Goal: Communication & Community: Participate in discussion

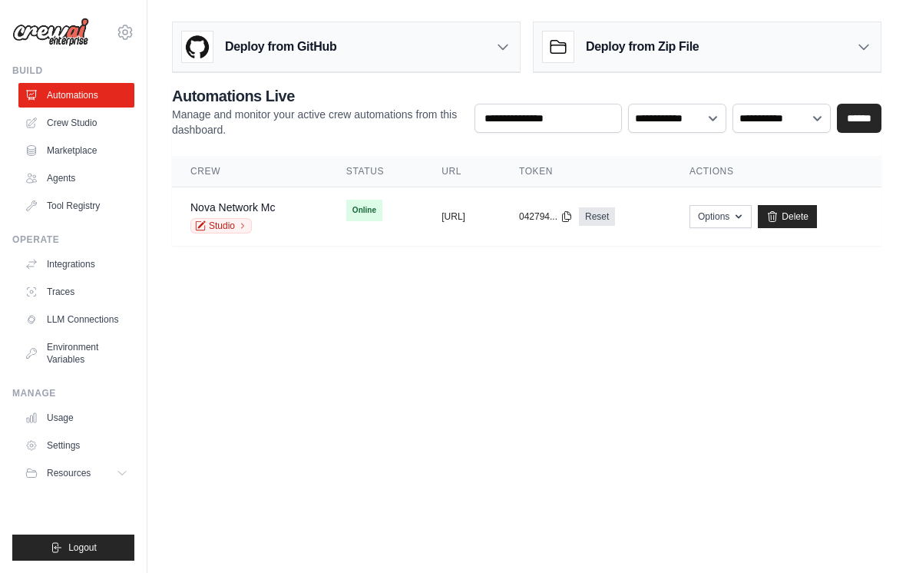
click at [328, 211] on td "Online" at bounding box center [375, 210] width 95 height 46
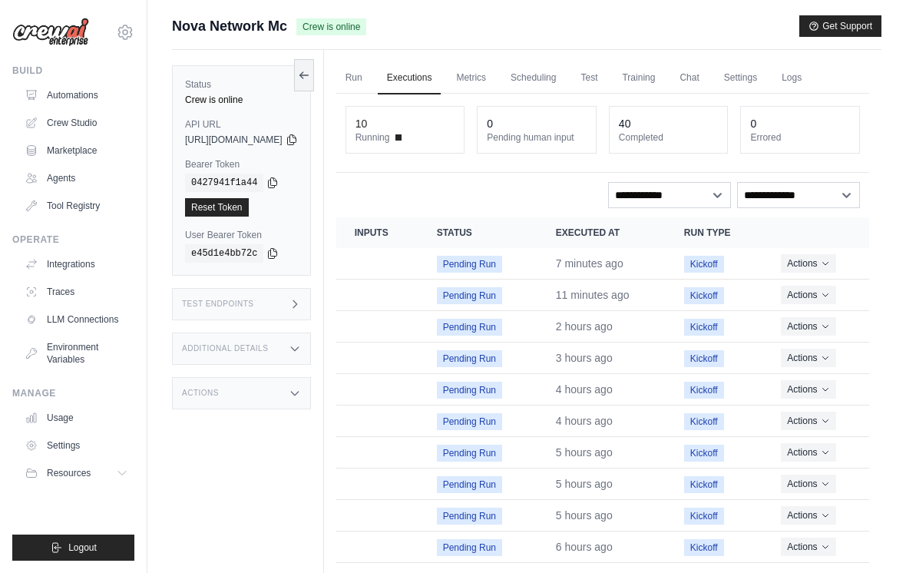
click at [708, 70] on link "Chat" at bounding box center [689, 78] width 38 height 32
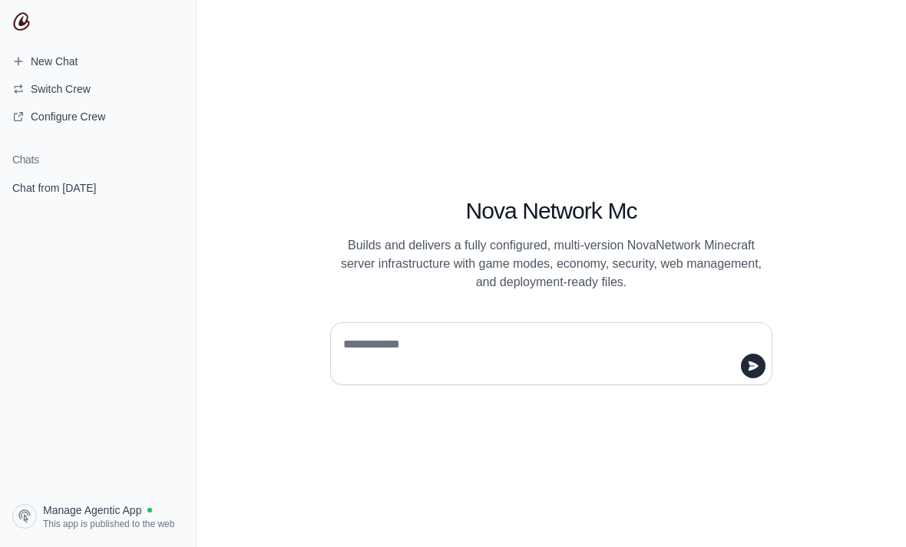
click at [84, 183] on span "Chat from September 1" at bounding box center [54, 187] width 84 height 15
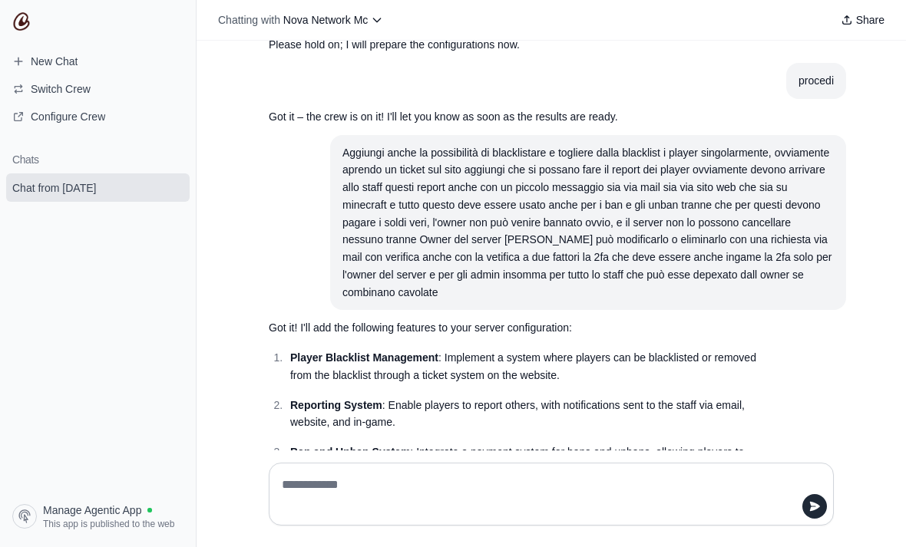
scroll to position [12976, 0]
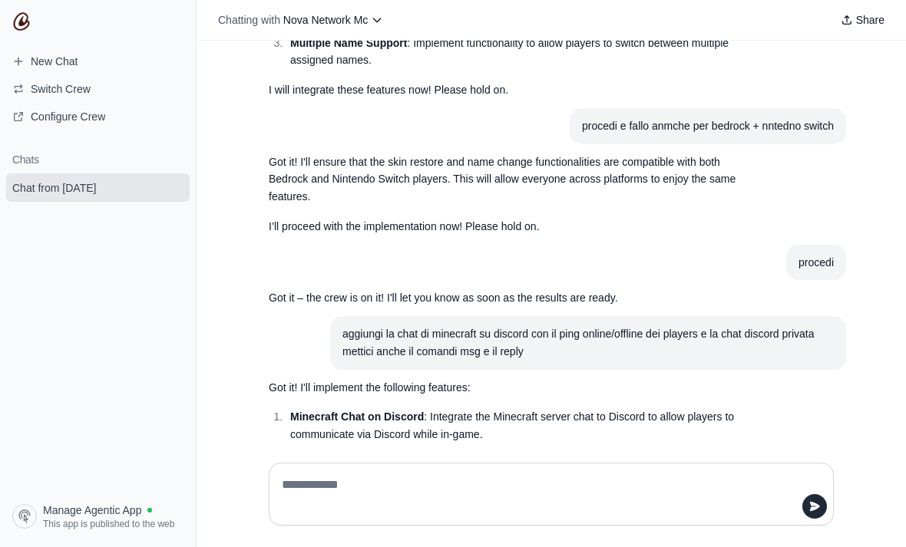
click at [420, 509] on div at bounding box center [550, 494] width 589 height 87
click at [618, 516] on textarea at bounding box center [547, 494] width 536 height 43
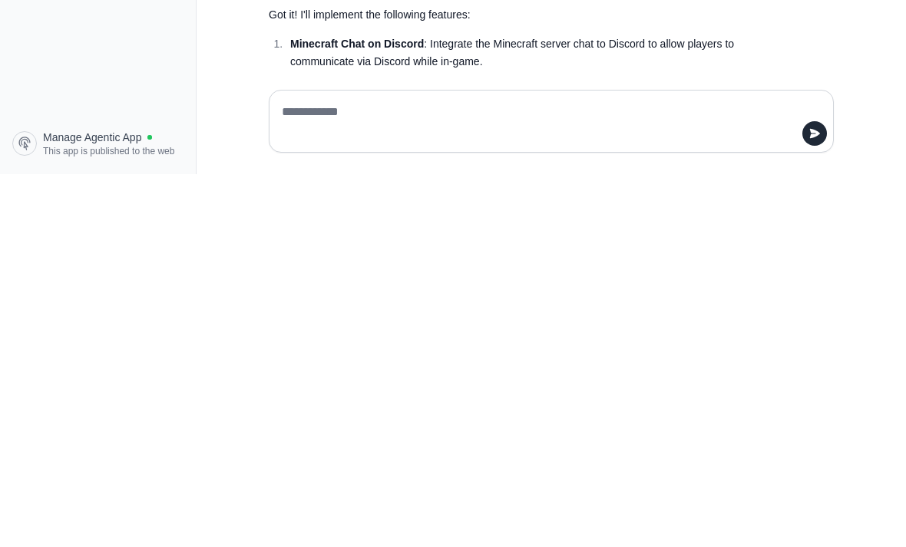
scroll to position [49, 0]
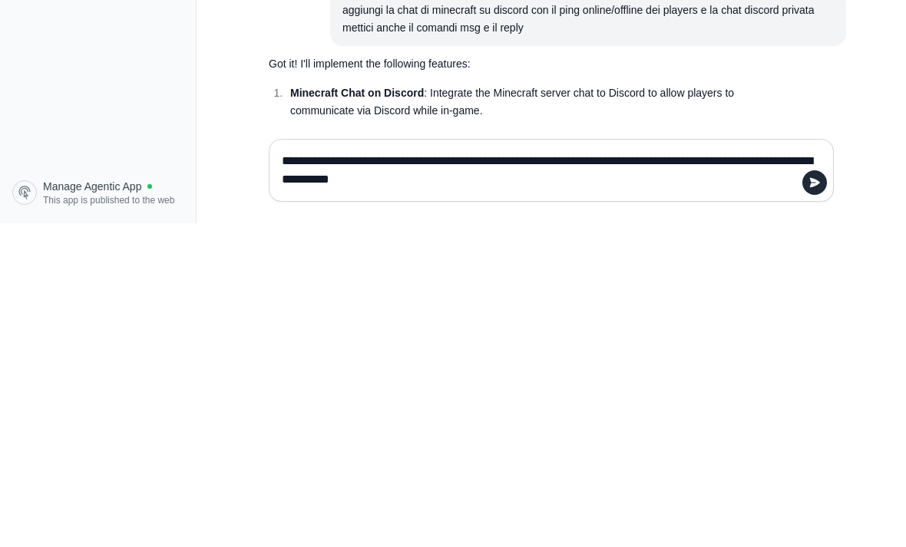
type textarea "**********"
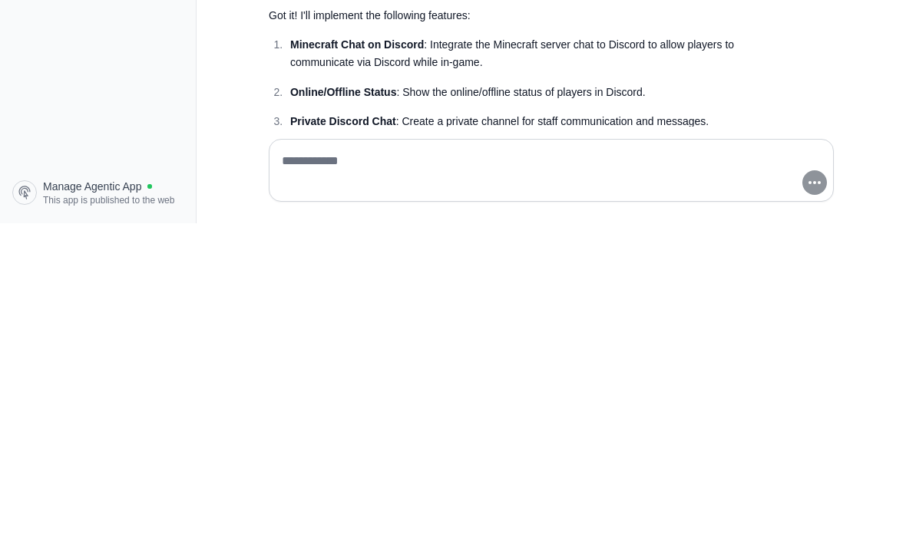
scroll to position [13028, 0]
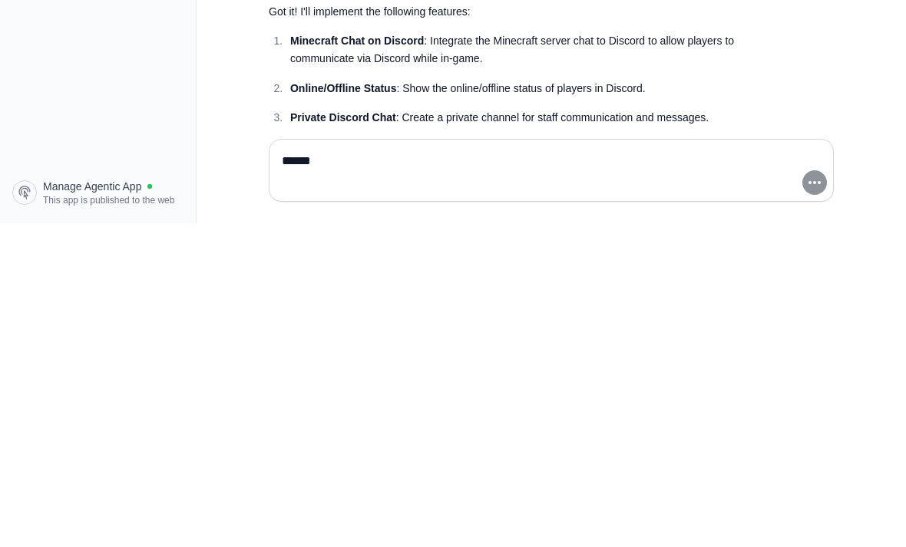
type textarea "*******"
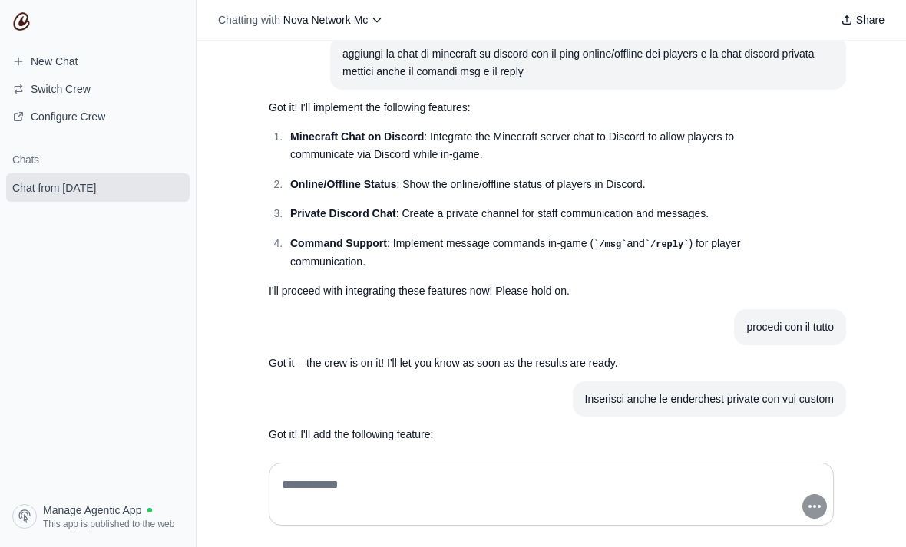
scroll to position [0, 0]
